Goal: Task Accomplishment & Management: Use online tool/utility

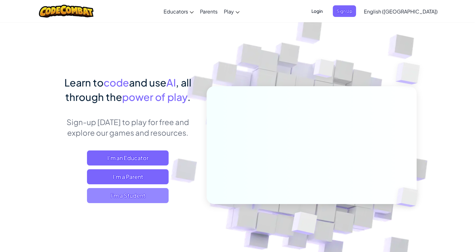
click at [139, 197] on span "I'm a Student" at bounding box center [128, 195] width 82 height 15
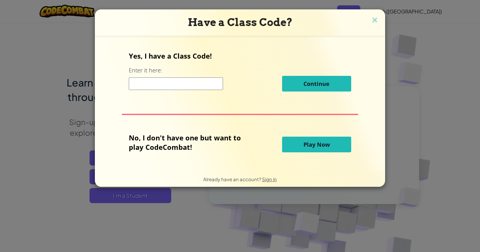
click at [310, 146] on span "Play Now" at bounding box center [316, 145] width 26 height 8
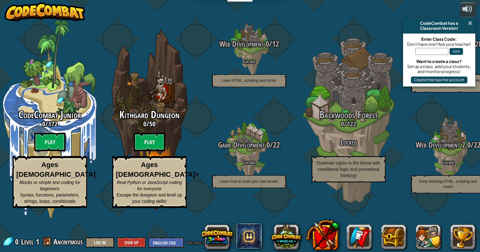
click at [470, 23] on span at bounding box center [470, 23] width 4 height 5
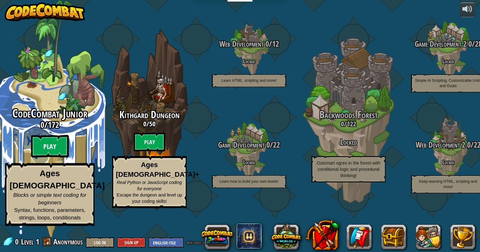
click at [46, 158] on btn "Play" at bounding box center [50, 146] width 38 height 23
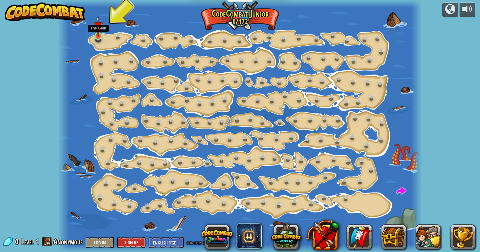
click at [97, 35] on img at bounding box center [98, 26] width 9 height 21
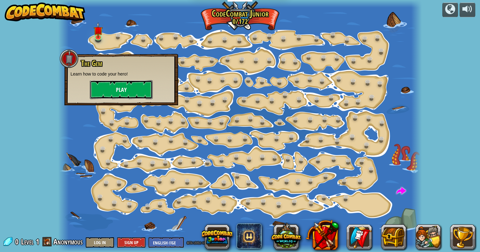
click at [116, 88] on button "Play" at bounding box center [121, 89] width 63 height 19
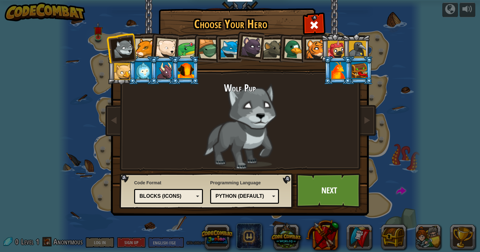
click at [186, 195] on div "Blocks (Icons)" at bounding box center [166, 196] width 54 height 7
click at [241, 197] on div "Python (Default)" at bounding box center [242, 196] width 54 height 7
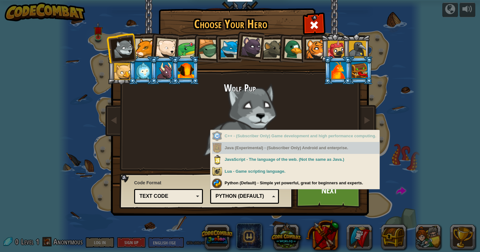
click at [261, 152] on div "Java (Experimental) - (Subscriber Only) Android and enterprise." at bounding box center [295, 148] width 167 height 12
click at [300, 149] on div "Java (Experimental) - (Subscriber Only) Android and enterprise." at bounding box center [295, 148] width 167 height 12
click at [335, 148] on div "Java (Experimental) - (Subscriber Only) Android and enterprise." at bounding box center [295, 148] width 167 height 12
click at [354, 148] on div "Java (Experimental) - (Subscriber Only) Android and enterprise." at bounding box center [295, 148] width 167 height 12
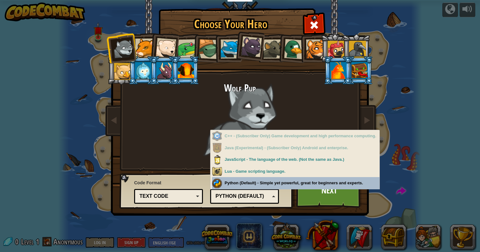
click at [254, 198] on div "Python (Default)" at bounding box center [242, 196] width 54 height 7
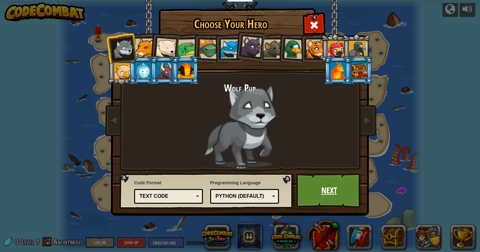
click at [318, 193] on link "Next" at bounding box center [329, 191] width 66 height 35
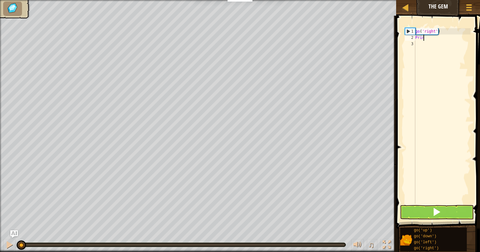
scroll to position [3, 0]
type textarea "P"
type textarea "go('right')"
click at [423, 214] on button at bounding box center [437, 212] width 74 height 14
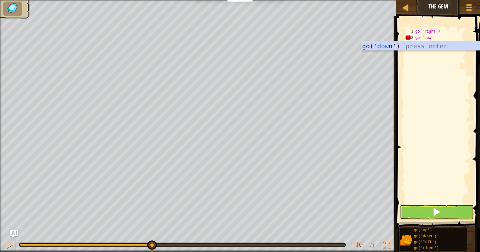
scroll to position [3, 1]
type textarea "go('down')"
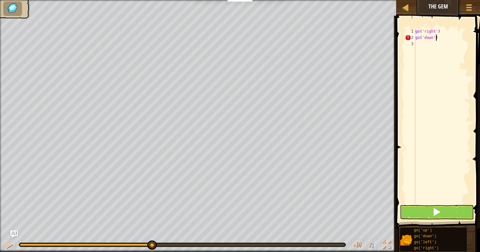
scroll to position [3, 0]
type textarea "go('down')"
click at [422, 213] on button at bounding box center [437, 212] width 74 height 14
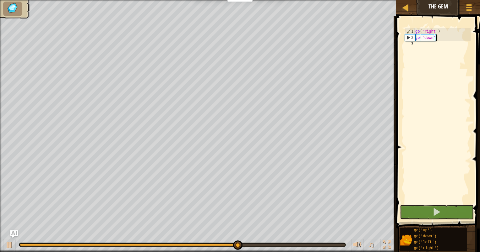
click at [438, 38] on div "go ( 'right' ) go ( 'down' )" at bounding box center [442, 122] width 57 height 188
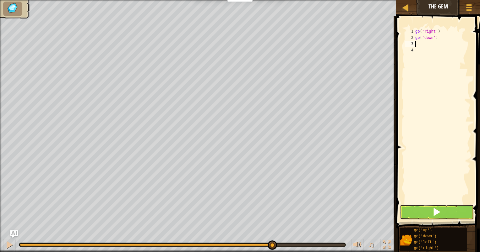
type textarea "go"
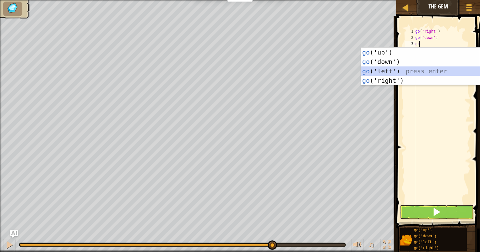
click at [391, 70] on div "go ('up') press enter go ('down') press enter go ('left') press enter go ('righ…" at bounding box center [420, 76] width 119 height 57
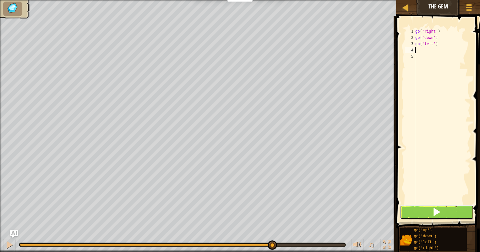
click at [438, 214] on span at bounding box center [436, 212] width 9 height 9
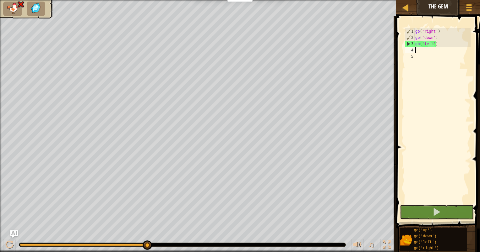
click at [430, 43] on div "go ( 'right' ) go ( 'down' ) go ( 'left' )" at bounding box center [442, 122] width 57 height 188
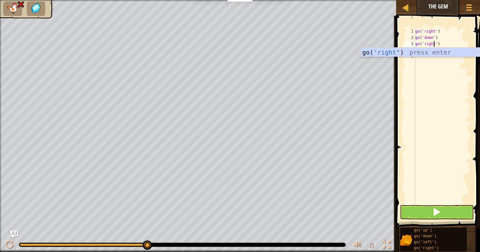
scroll to position [3, 1]
type textarea "go('right')"
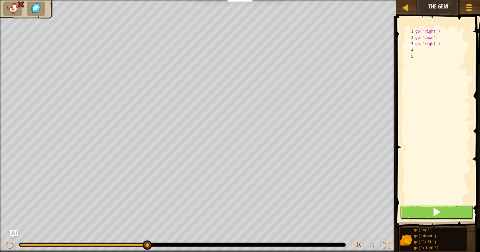
click at [425, 207] on button at bounding box center [437, 212] width 74 height 14
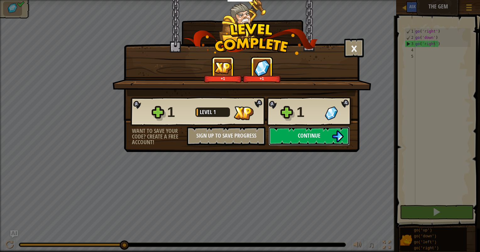
click at [304, 132] on span "Continue" at bounding box center [309, 136] width 23 height 8
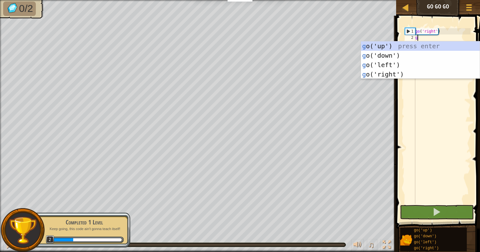
scroll to position [3, 0]
type textarea "go"
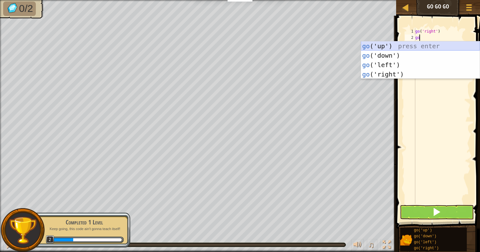
click at [422, 46] on div "go ('up') press enter go ('down') press enter go ('left') press enter go ('righ…" at bounding box center [420, 69] width 119 height 57
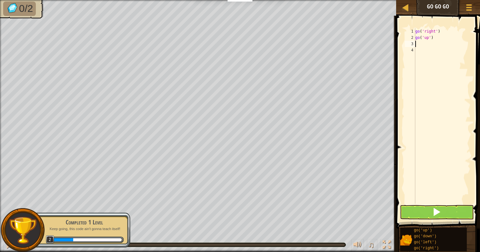
type textarea "go"
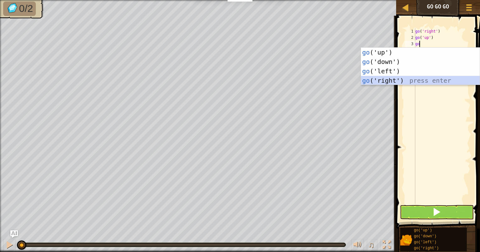
click at [415, 82] on div "go ('up') press enter go ('down') press enter go ('left') press enter go ('righ…" at bounding box center [420, 76] width 119 height 57
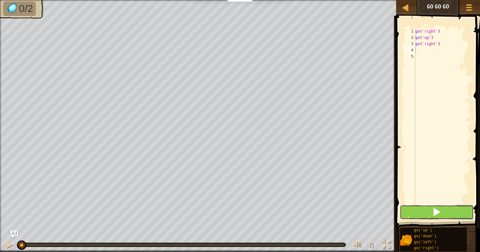
click at [434, 212] on span at bounding box center [436, 212] width 9 height 9
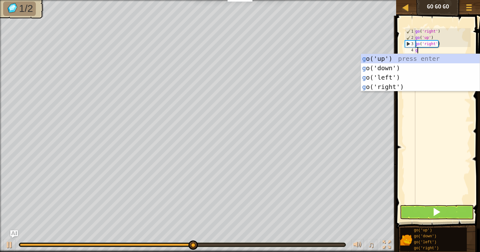
type textarea "go"
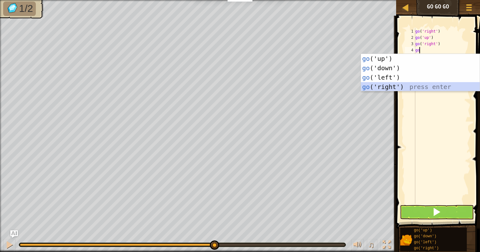
click at [416, 87] on div "go ('up') press enter go ('down') press enter go ('left') press enter go ('righ…" at bounding box center [420, 82] width 119 height 57
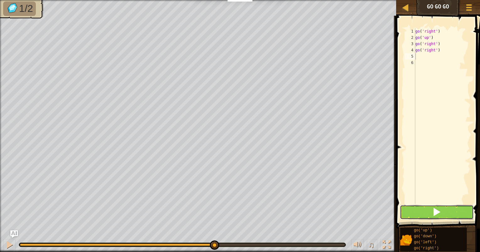
click at [433, 211] on span at bounding box center [436, 212] width 9 height 9
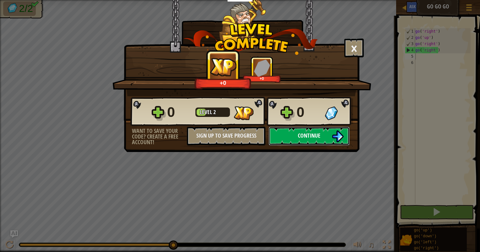
click at [320, 136] on span "Continue" at bounding box center [309, 136] width 23 height 8
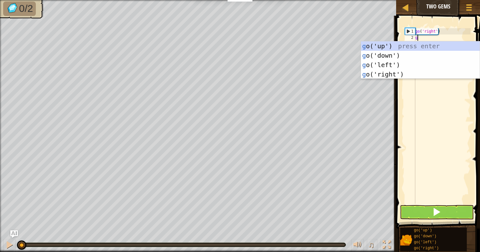
type textarea "go"
click at [413, 71] on div "go ('up') press enter go ('down') press enter go ('left') press enter go ('righ…" at bounding box center [420, 69] width 119 height 57
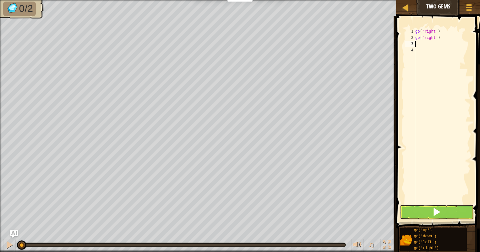
type textarea "go"
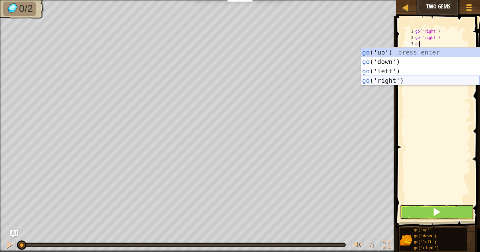
click at [407, 83] on div "go ('up') press enter go ('down') press enter go ('left') press enter go ('righ…" at bounding box center [420, 76] width 119 height 57
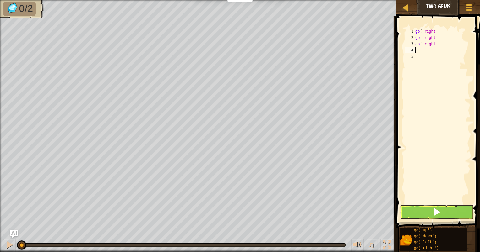
type textarea "go"
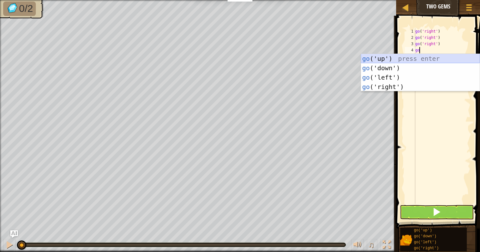
click at [418, 61] on div "go ('up') press enter go ('down') press enter go ('left') press enter go ('righ…" at bounding box center [420, 82] width 119 height 57
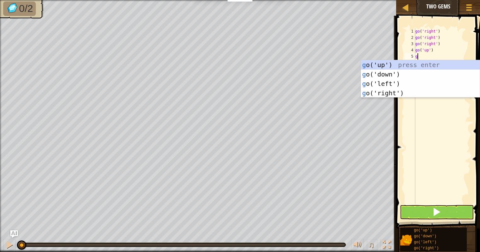
type textarea "go"
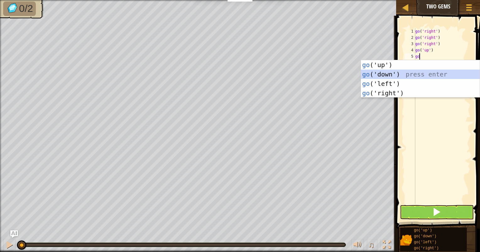
click at [413, 75] on div "go ('up') press enter go ('down') press enter go ('left') press enter go ('righ…" at bounding box center [420, 88] width 119 height 57
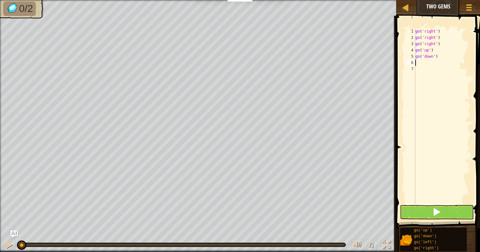
type textarea "g"
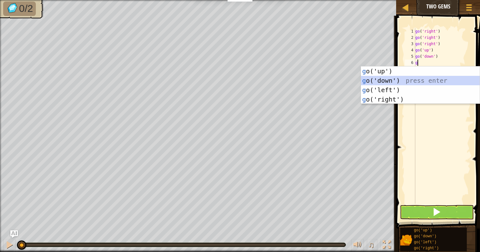
click at [411, 81] on div "g o('up') press enter g o('down') press enter g o('left') press enter g o('righ…" at bounding box center [420, 95] width 119 height 57
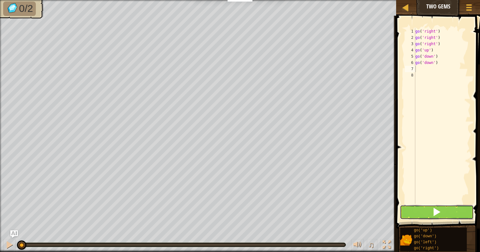
click at [428, 212] on button at bounding box center [437, 212] width 74 height 14
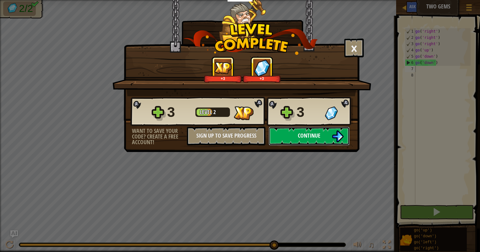
click at [318, 135] on span "Continue" at bounding box center [309, 136] width 23 height 8
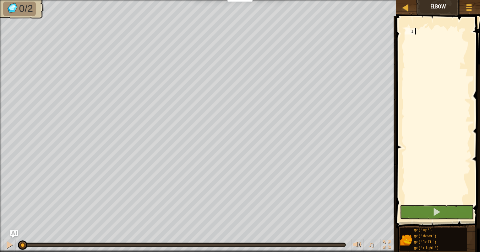
type textarea "go"
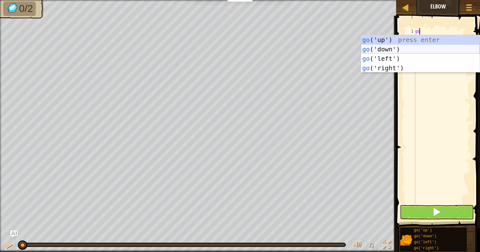
click at [408, 50] on div "go ('up') press enter go ('down') press enter go ('left') press enter go ('righ…" at bounding box center [420, 63] width 119 height 57
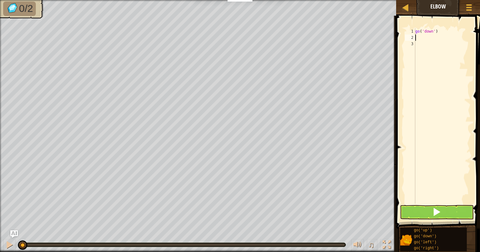
type textarea "go"
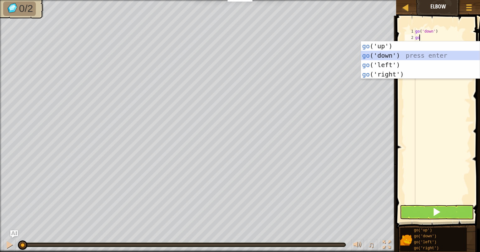
click at [413, 54] on div "go ('up') press enter go ('down') press enter go ('left') press enter go ('righ…" at bounding box center [420, 69] width 119 height 57
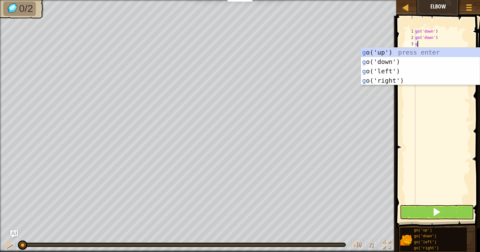
type textarea "go"
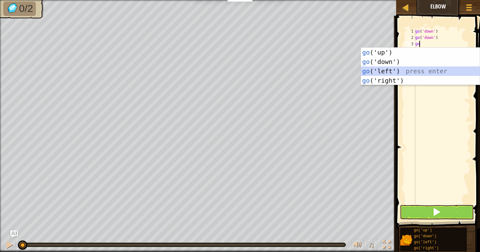
click at [409, 69] on div "go ('up') press enter go ('down') press enter go ('left') press enter go ('righ…" at bounding box center [420, 76] width 119 height 57
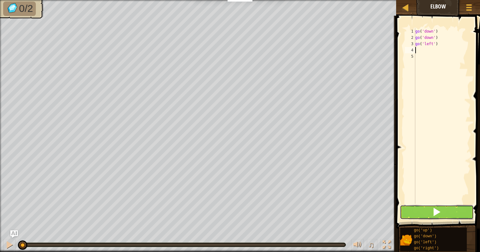
click at [436, 212] on span at bounding box center [436, 212] width 9 height 9
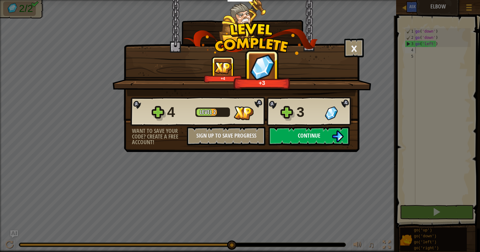
click at [322, 141] on button "Continue" at bounding box center [309, 136] width 81 height 19
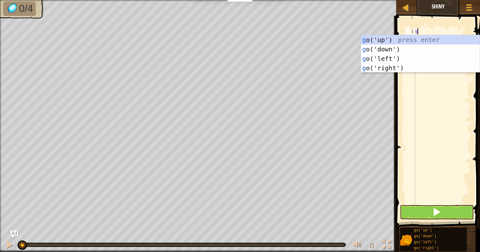
scroll to position [3, 0]
type textarea "go"
click at [388, 54] on div "go ('up') press enter go ('down') press enter go ('left') press enter go ('righ…" at bounding box center [420, 63] width 119 height 57
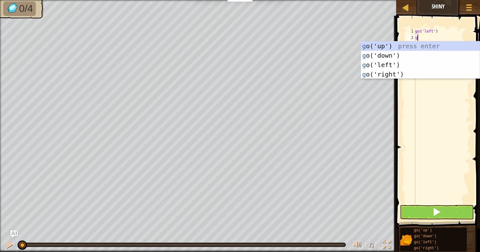
type textarea "go"
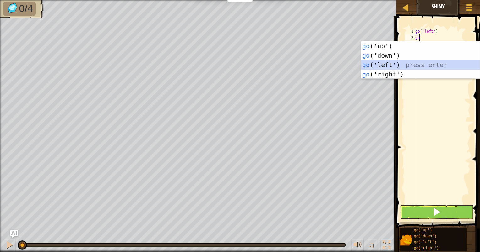
click at [390, 59] on div "go ('up') press enter go ('down') press enter go ('left') press enter go ('righ…" at bounding box center [420, 69] width 119 height 57
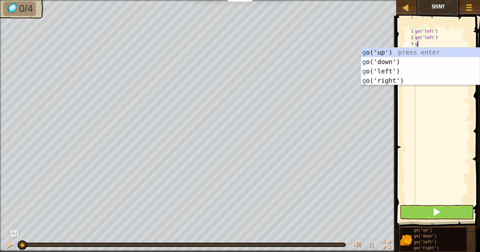
type textarea "go"
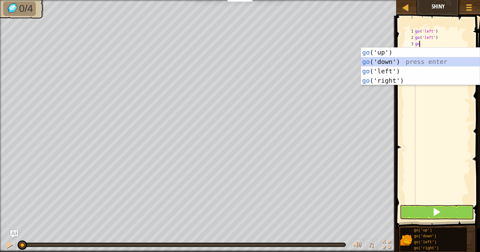
click at [391, 63] on div "go ('up') press enter go ('down') press enter go ('left') press enter go ('righ…" at bounding box center [420, 76] width 119 height 57
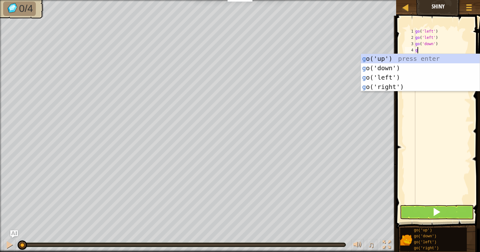
type textarea "go"
click at [392, 84] on div "go ('up') press enter go ('down') press enter go ('left') press enter go ('righ…" at bounding box center [420, 82] width 119 height 57
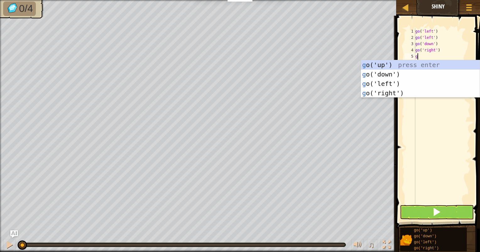
type textarea "go"
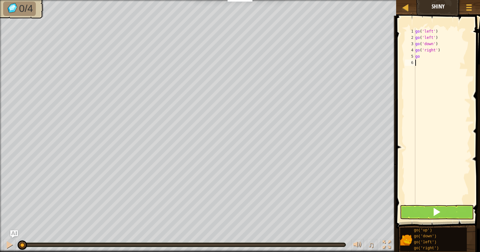
click at [421, 151] on div "go ( 'left' ) go ( 'left' ) go ( 'down' ) go ( 'right' ) go" at bounding box center [442, 122] width 57 height 188
click at [422, 209] on button at bounding box center [437, 212] width 74 height 14
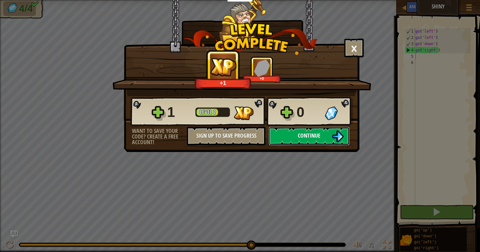
click at [317, 138] on span "Continue" at bounding box center [309, 136] width 23 height 8
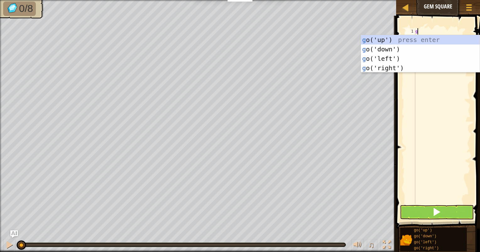
click at [425, 0] on body "Educators Create Free Account School & District Solutions Teacher Toolkit Previ…" at bounding box center [240, 0] width 480 height 0
type textarea "go"
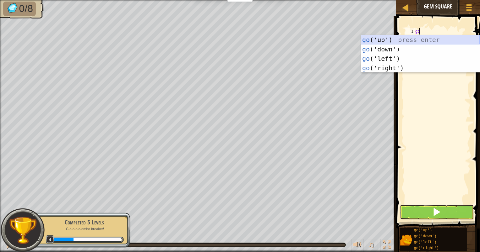
click at [394, 39] on div "go ('up') press enter go ('down') press enter go ('left') press enter go ('righ…" at bounding box center [420, 63] width 119 height 57
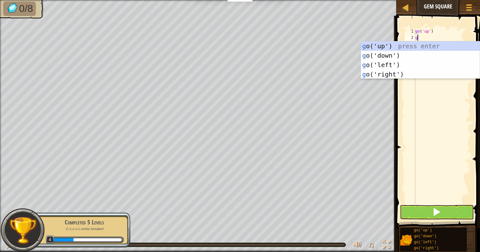
type textarea "go"
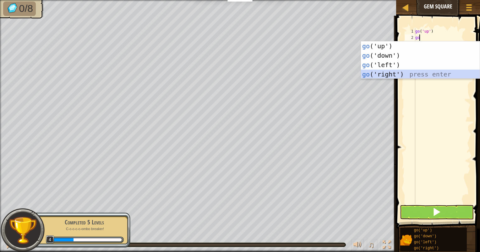
click at [377, 74] on div "go ('up') press enter go ('down') press enter go ('left') press enter go ('righ…" at bounding box center [420, 69] width 119 height 57
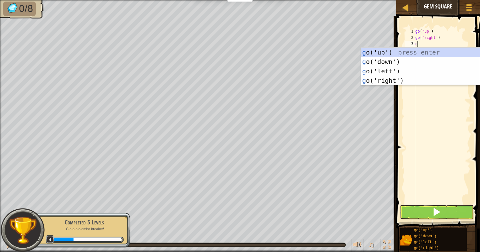
type textarea "go"
click at [389, 64] on div "go ('up') press enter go ('down') press enter go ('left') press enter go ('righ…" at bounding box center [420, 76] width 119 height 57
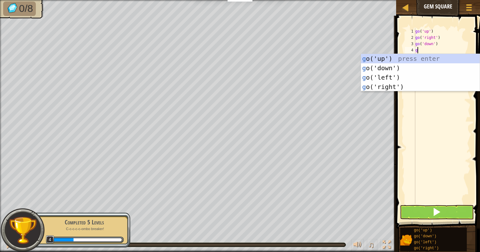
type textarea "go"
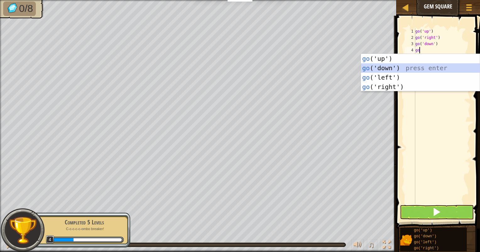
click at [390, 69] on div "go ('up') press enter go ('down') press enter go ('left') press enter go ('righ…" at bounding box center [420, 82] width 119 height 57
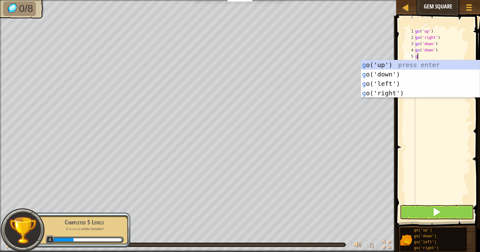
type textarea "go"
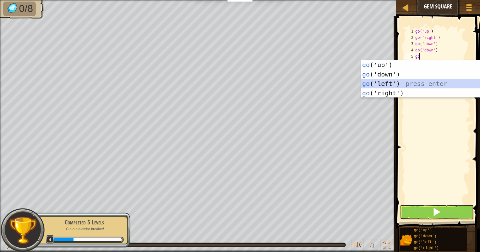
click at [392, 83] on div "go ('up') press enter go ('down') press enter go ('left') press enter go ('righ…" at bounding box center [420, 88] width 119 height 57
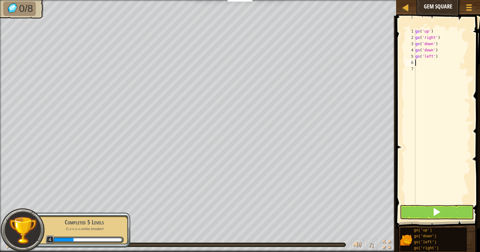
type textarea "go"
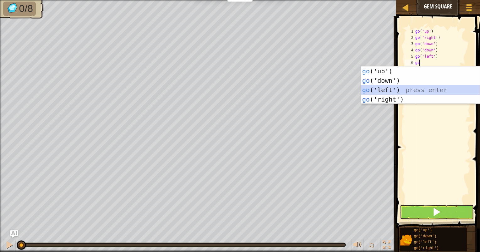
drag, startPoint x: 389, startPoint y: 89, endPoint x: 389, endPoint y: 85, distance: 3.5
click at [389, 85] on div "go ('up') press enter go ('down') press enter go ('left') press enter go ('righ…" at bounding box center [420, 95] width 119 height 57
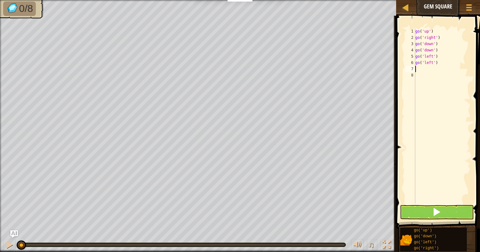
type textarea "g"
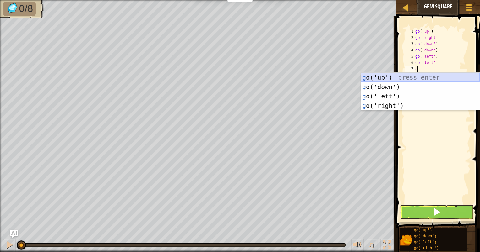
click at [393, 77] on div "g o('up') press enter g o('down') press enter g o('left') press enter g o('righ…" at bounding box center [420, 101] width 119 height 57
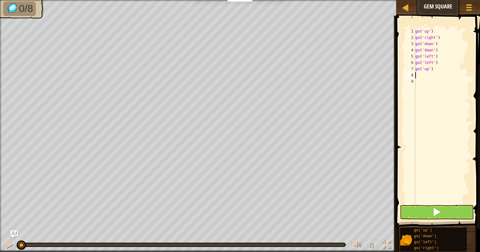
type textarea "go"
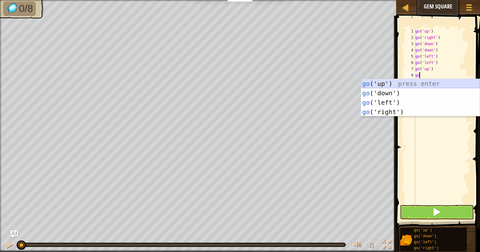
click at [395, 81] on div "go ('up') press enter go ('down') press enter go ('left') press enter go ('righ…" at bounding box center [420, 107] width 119 height 57
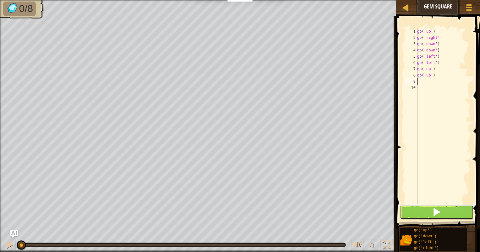
click at [432, 214] on button at bounding box center [437, 212] width 74 height 14
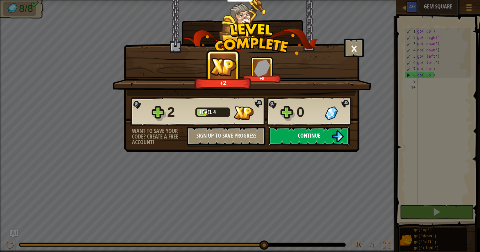
click at [323, 135] on button "Continue" at bounding box center [309, 136] width 81 height 19
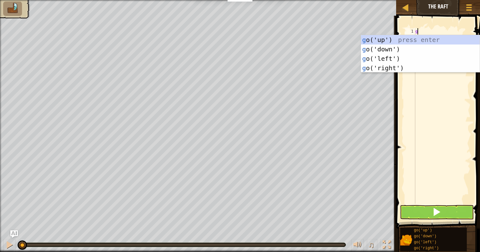
scroll to position [3, 0]
type textarea "gp"
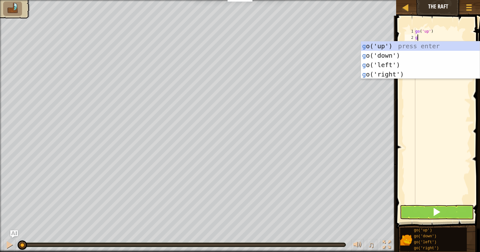
type textarea "go"
click at [414, 74] on div "go ('up') press enter go ('down') press enter go ('left') press enter go ('righ…" at bounding box center [420, 69] width 119 height 57
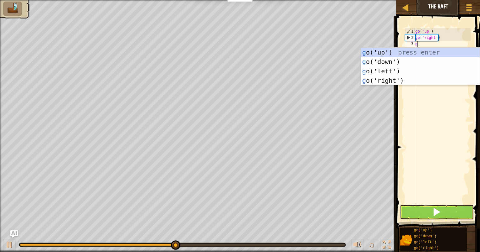
type textarea "go"
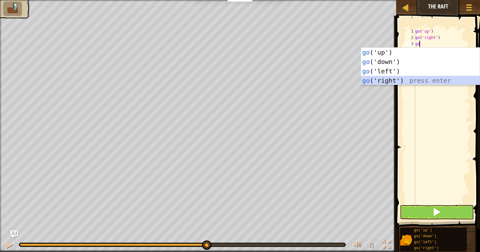
click at [414, 76] on div "go ('up') press enter go ('down') press enter go ('left') press enter go ('righ…" at bounding box center [420, 76] width 119 height 57
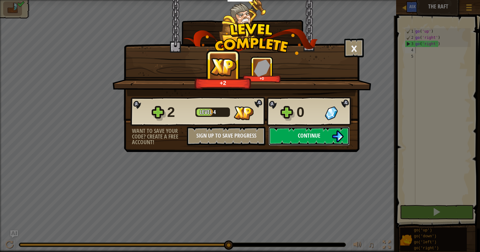
click at [332, 132] on img at bounding box center [338, 137] width 12 height 12
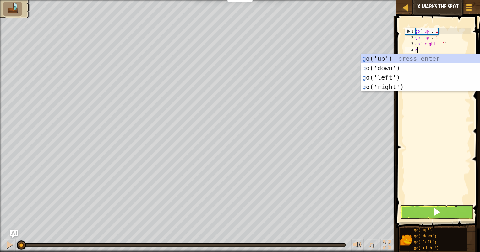
scroll to position [3, 0]
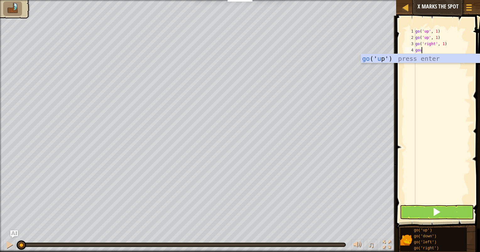
type textarea "goup"
type textarea "g"
type textarea "go('right', 3)"
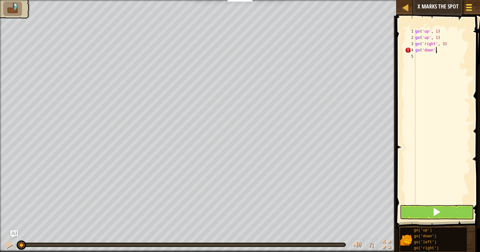
click at [473, 4] on div at bounding box center [468, 7] width 8 height 9
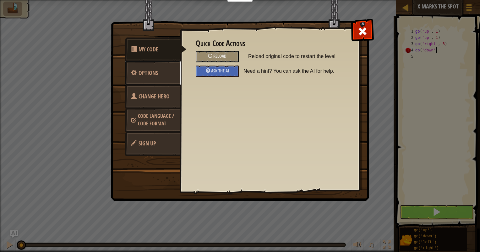
click at [167, 73] on link "Options" at bounding box center [153, 73] width 56 height 24
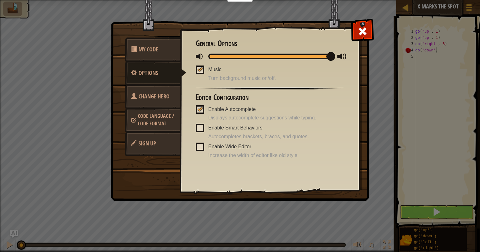
click at [197, 68] on span at bounding box center [200, 70] width 8 height 8
click at [0, 0] on input "Music" at bounding box center [0, 0] width 0 height 0
click at [360, 31] on span at bounding box center [362, 31] width 10 height 10
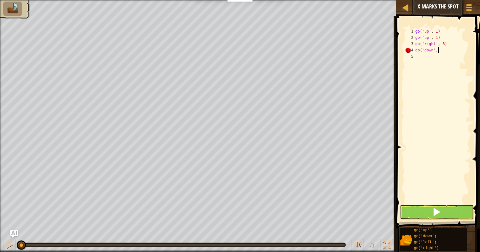
scroll to position [3, 2]
type textarea "go('down', 2)"
type textarea "go"
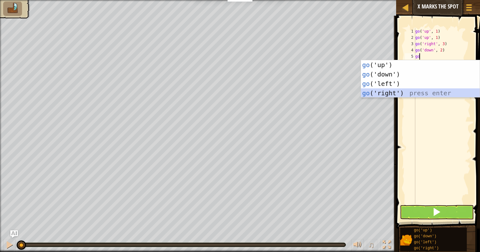
click at [433, 92] on div "go ('up') press enter go ('down') press enter go ('left') press enter go ('righ…" at bounding box center [420, 88] width 119 height 57
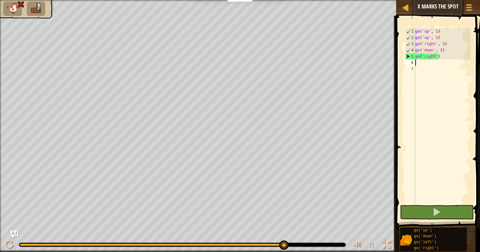
click at [432, 57] on div "go ( 'up' , 1 ) go ( 'up' , 1 ) go ( 'right' , 3 ) go ( 'down' , 2 ) go ( 'righ…" at bounding box center [442, 122] width 57 height 188
click at [433, 57] on div "go ( 'up' , 1 ) go ( 'up' , 1 ) go ( 'right' , 3 ) go ( 'down' , 2 ) go ( 'righ…" at bounding box center [442, 122] width 57 height 188
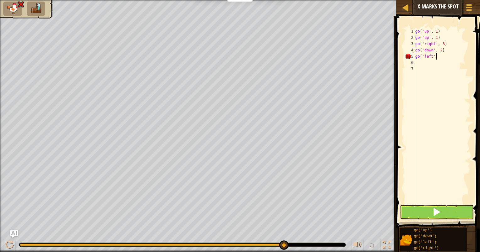
scroll to position [3, 1]
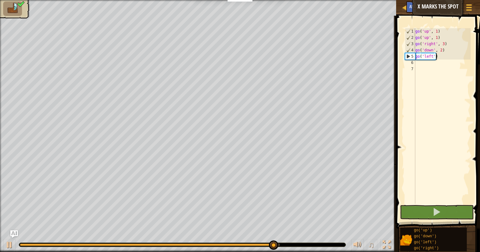
type textarea "go('left')"
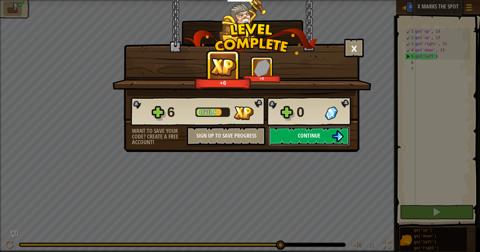
click at [306, 135] on span "Continue" at bounding box center [309, 136] width 23 height 8
